Goal: Task Accomplishment & Management: Manage account settings

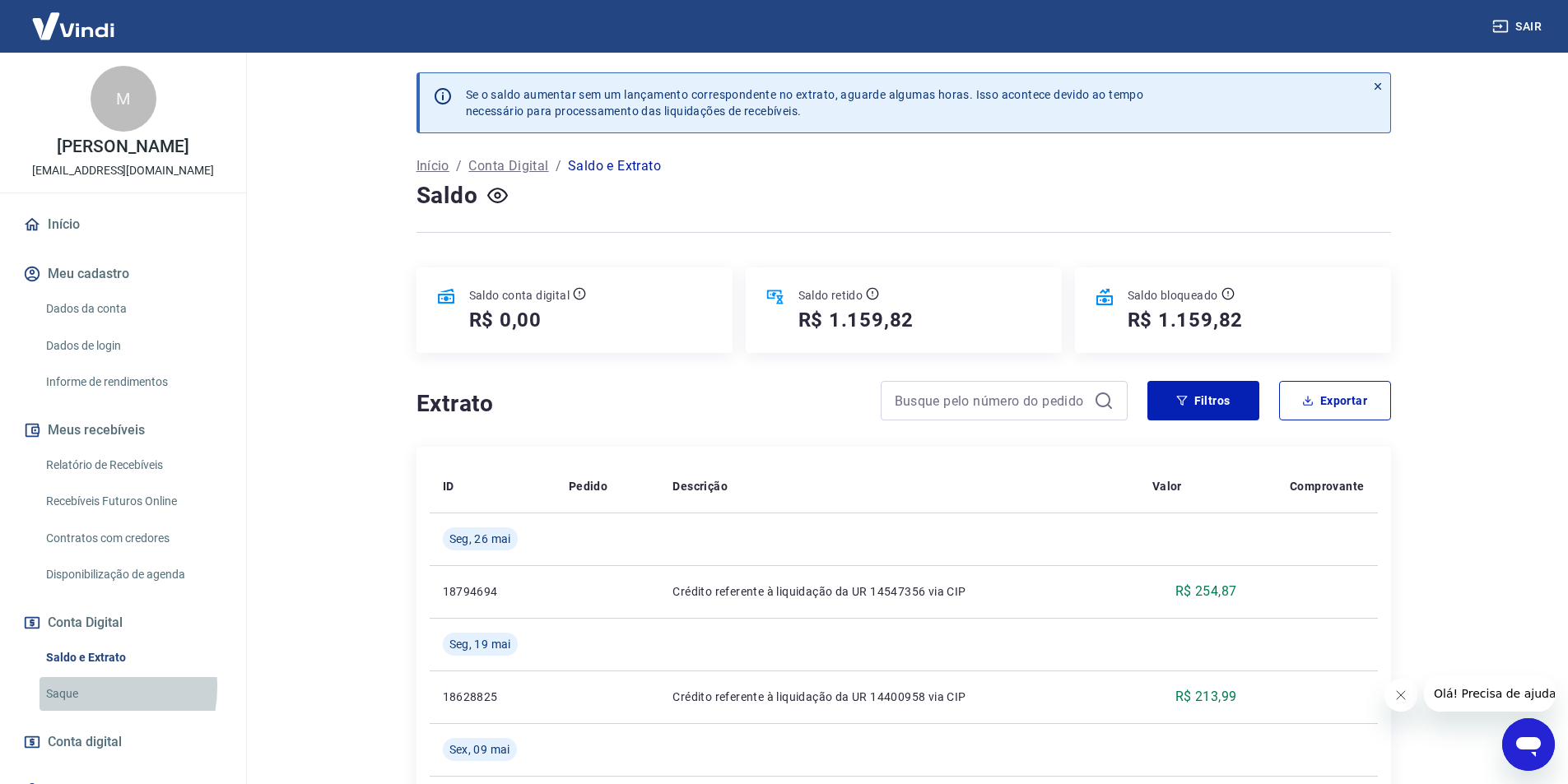
drag, startPoint x: 79, startPoint y: 704, endPoint x: 115, endPoint y: 545, distance: 163.0
click at [77, 704] on link "Saque" at bounding box center [133, 693] width 187 height 33
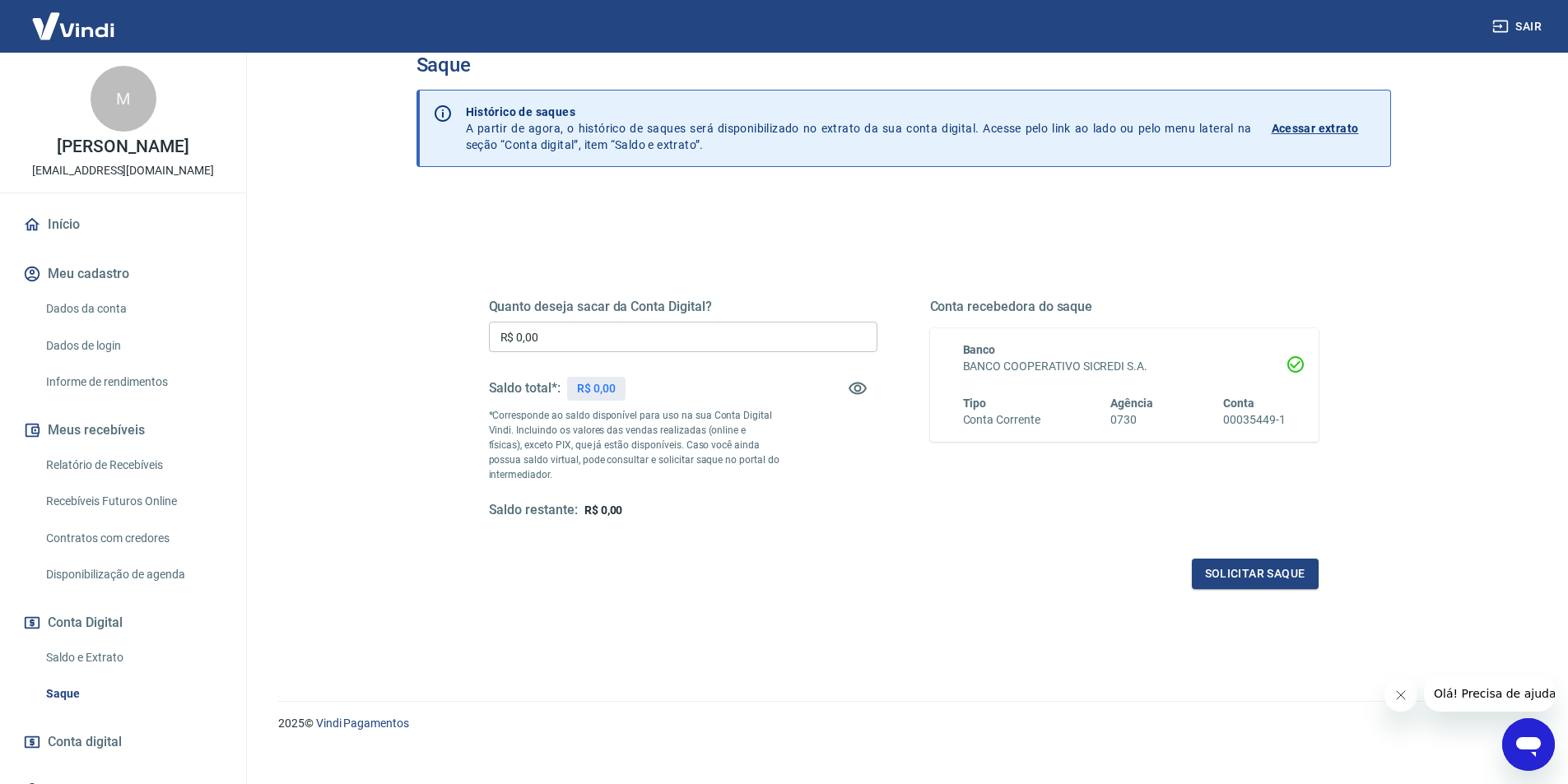
scroll to position [50, 0]
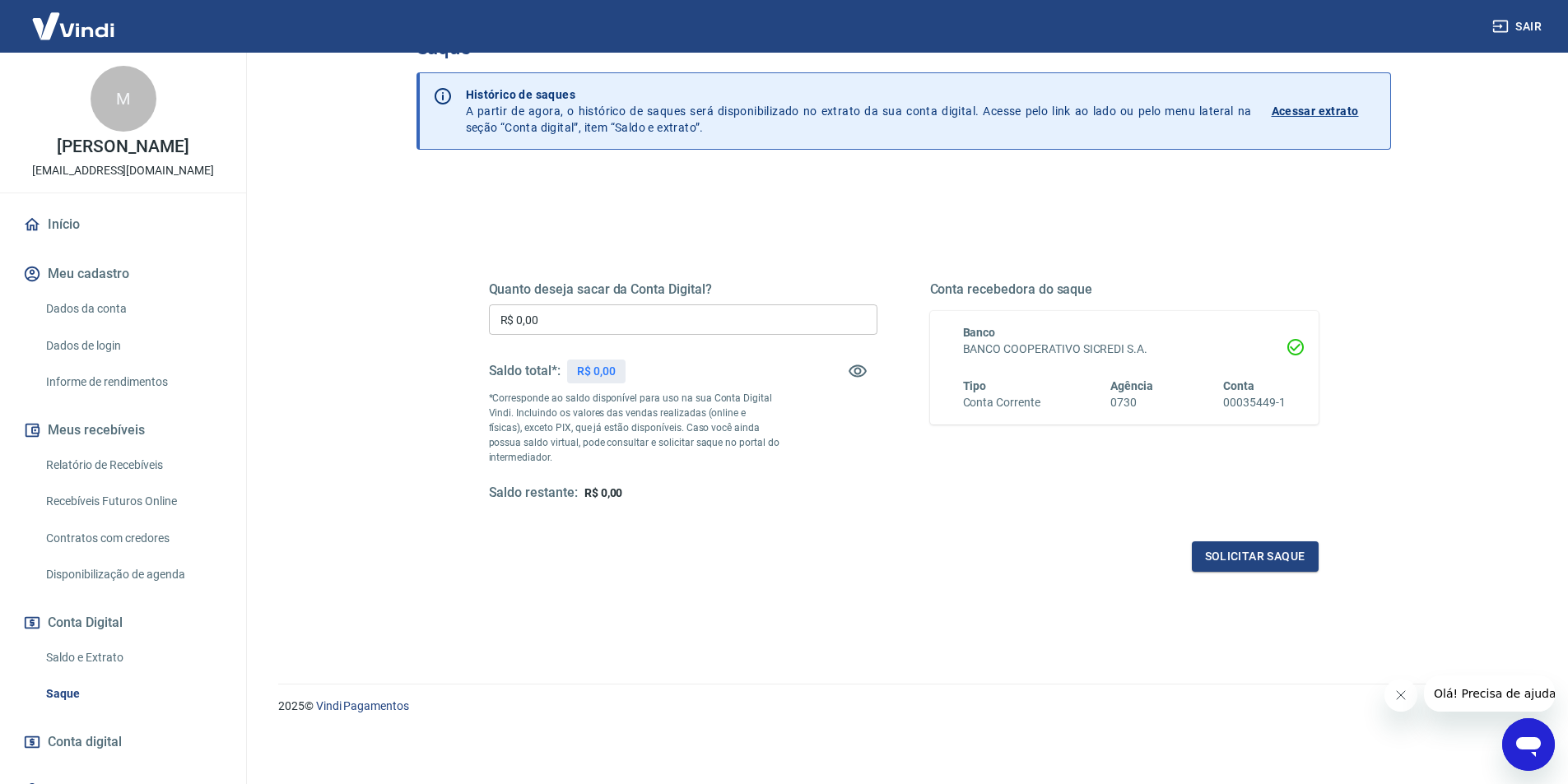
click at [1301, 110] on p "Acessar extrato" at bounding box center [1315, 111] width 87 height 16
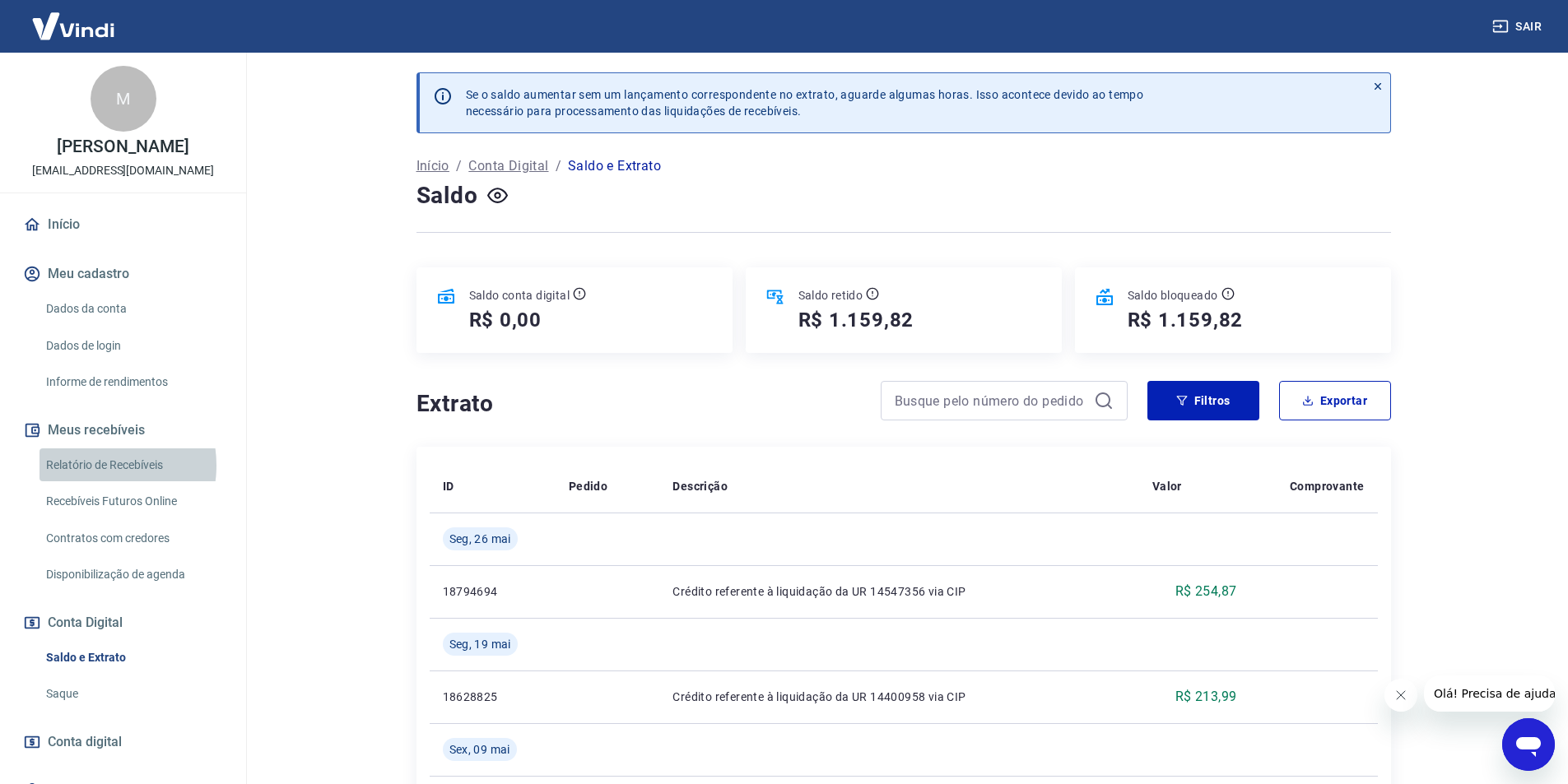
click at [92, 482] on link "Relatório de Recebíveis" at bounding box center [133, 464] width 187 height 33
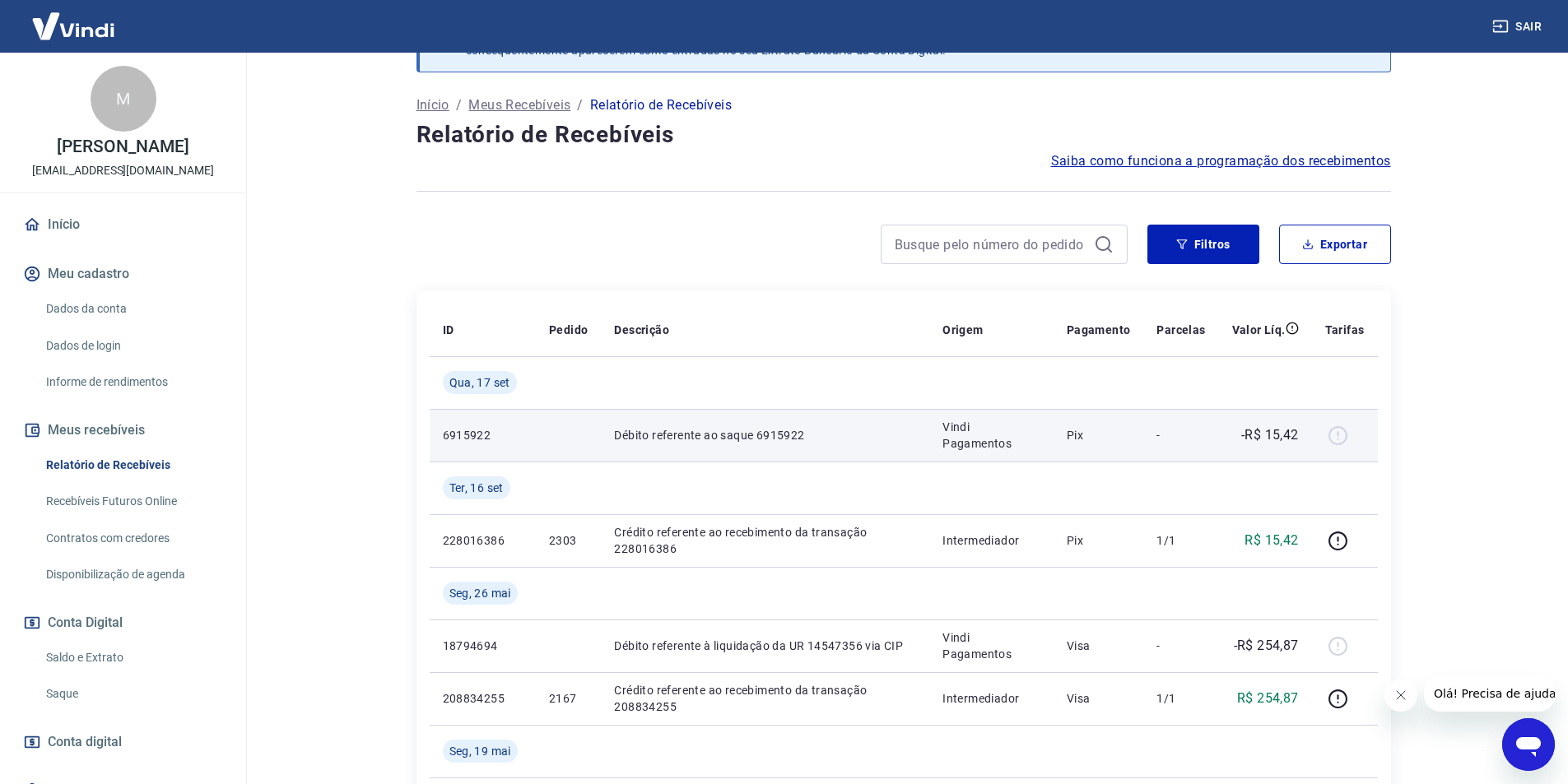
scroll to position [165, 0]
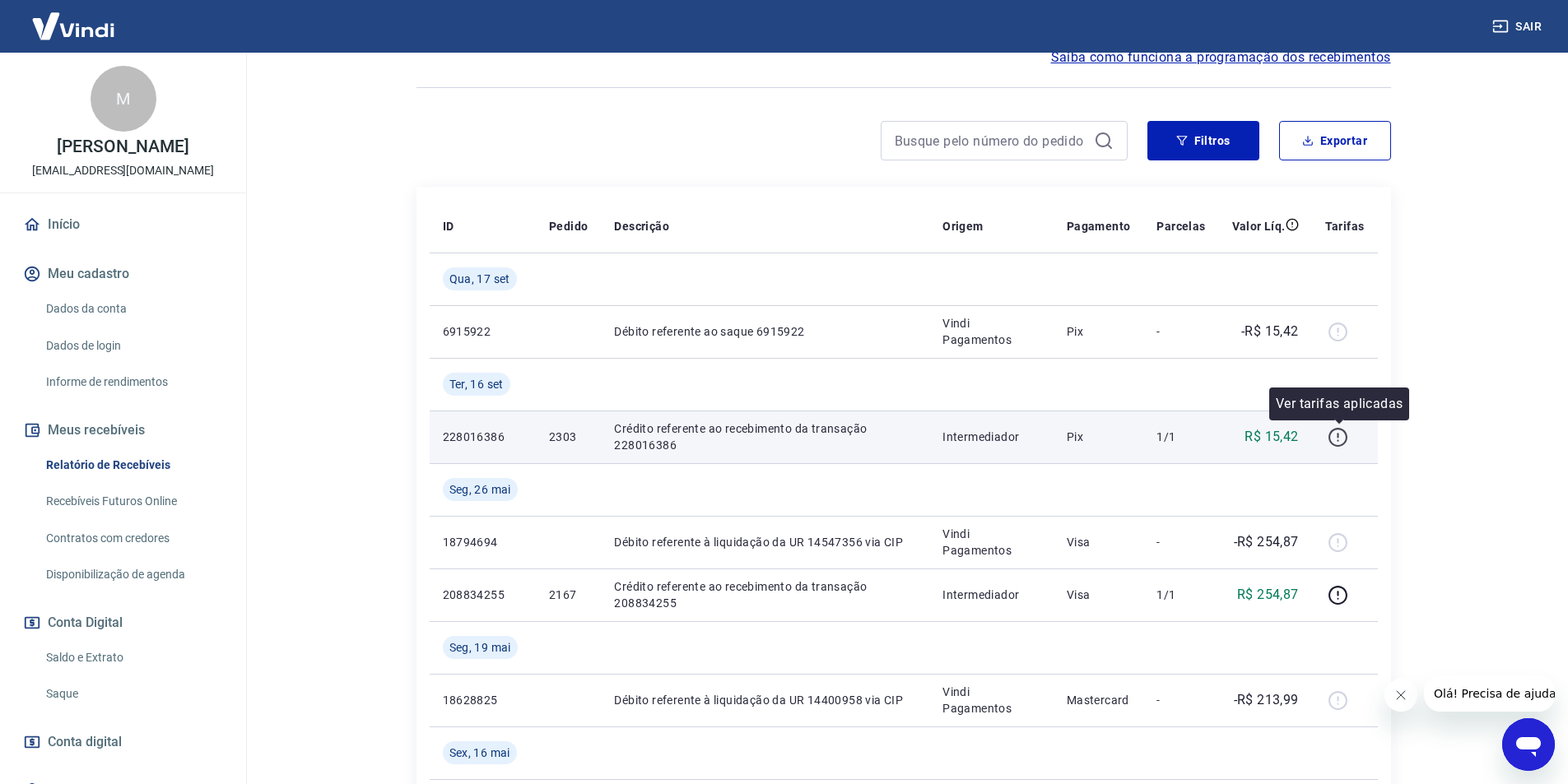
click at [1337, 440] on icon "button" at bounding box center [1337, 437] width 21 height 21
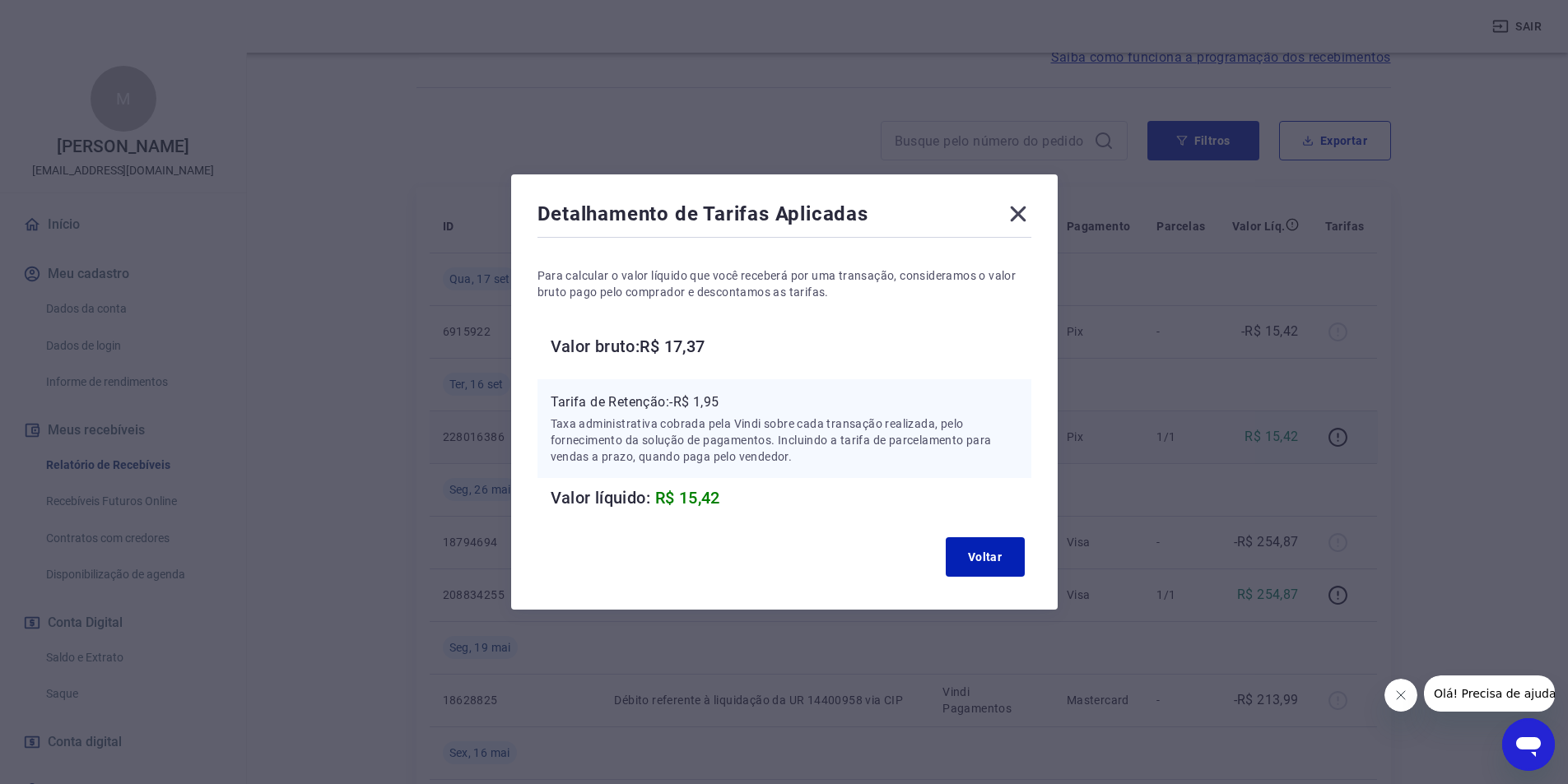
click at [1025, 214] on icon at bounding box center [1018, 214] width 15 height 15
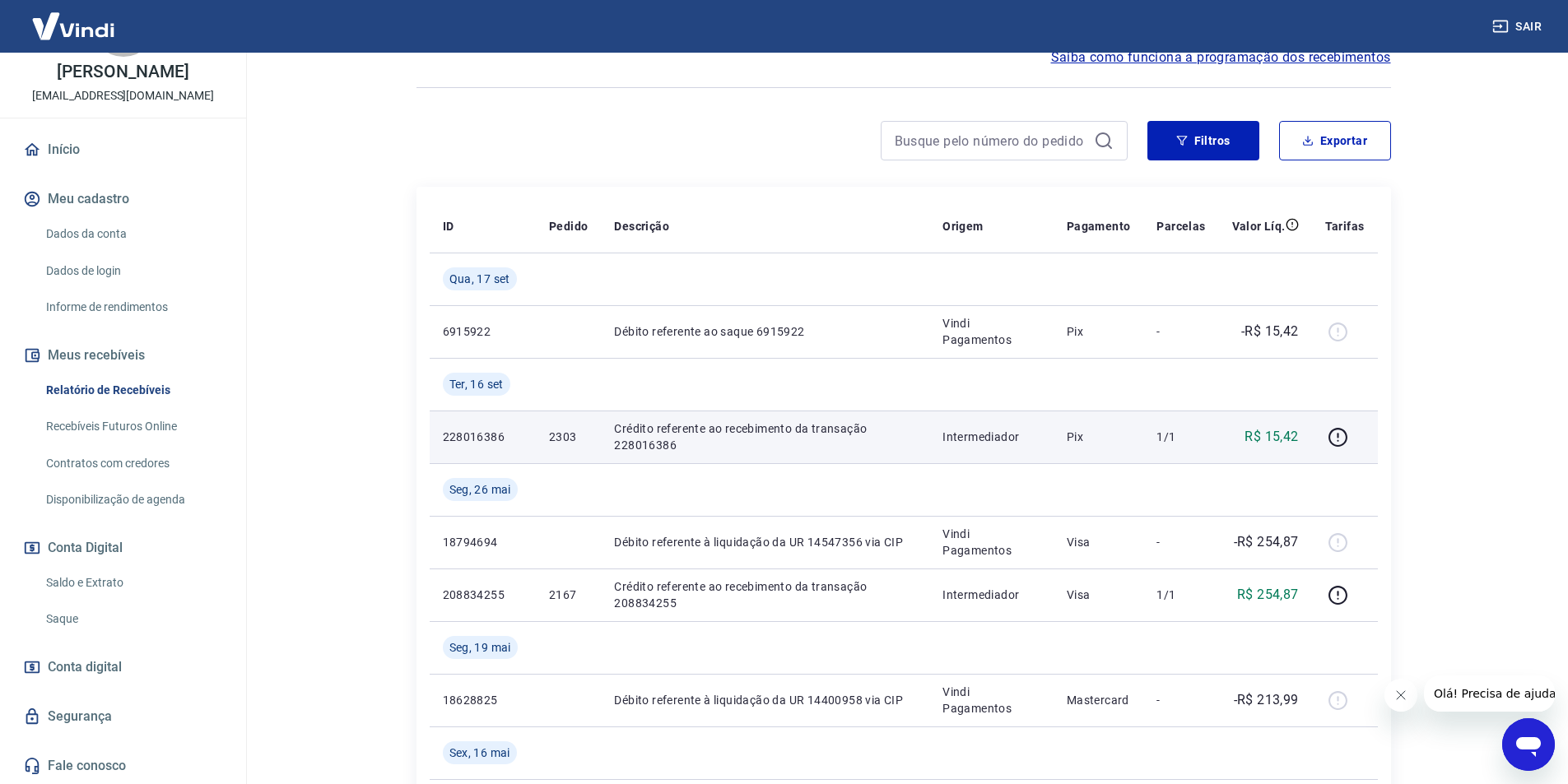
scroll to position [411, 0]
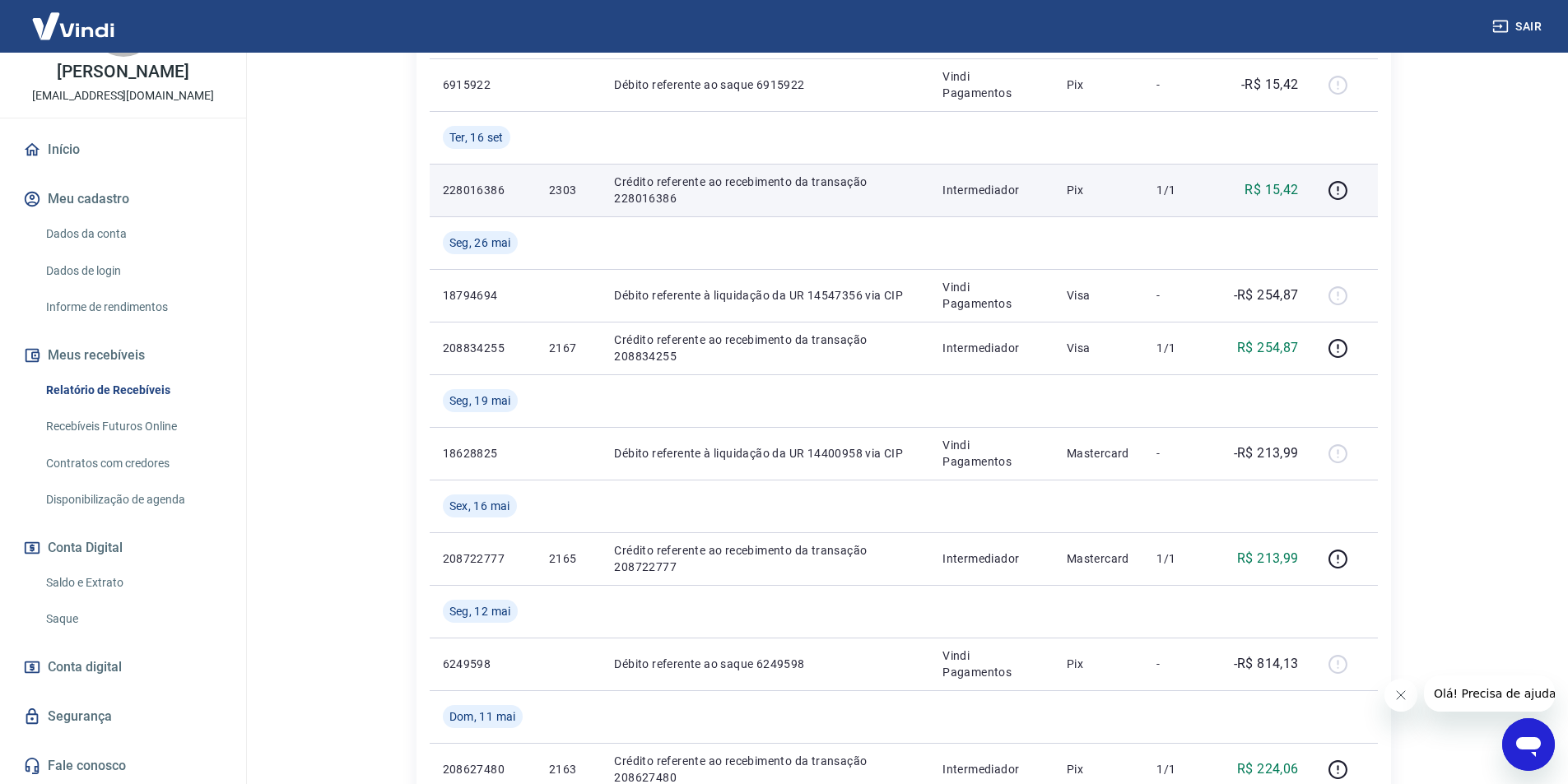
click at [69, 664] on span "Conta digital" at bounding box center [85, 667] width 74 height 23
